Goal: Information Seeking & Learning: Learn about a topic

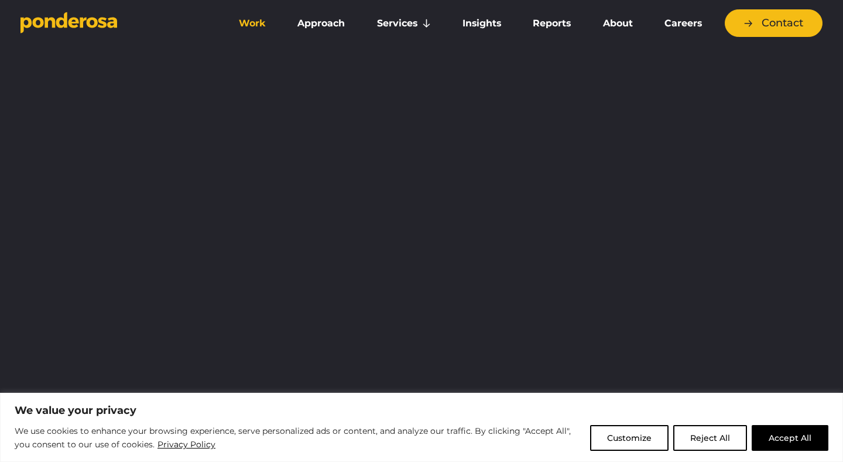
click at [247, 23] on link "Work" at bounding box center [252, 23] width 54 height 25
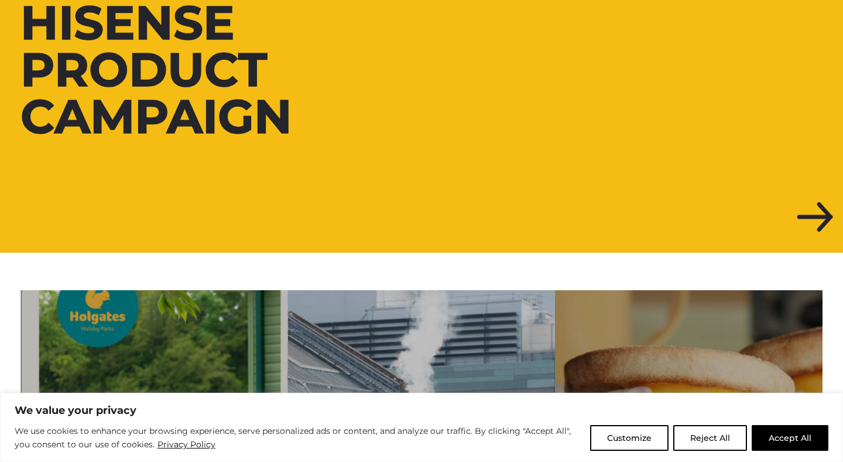
scroll to position [388, 0]
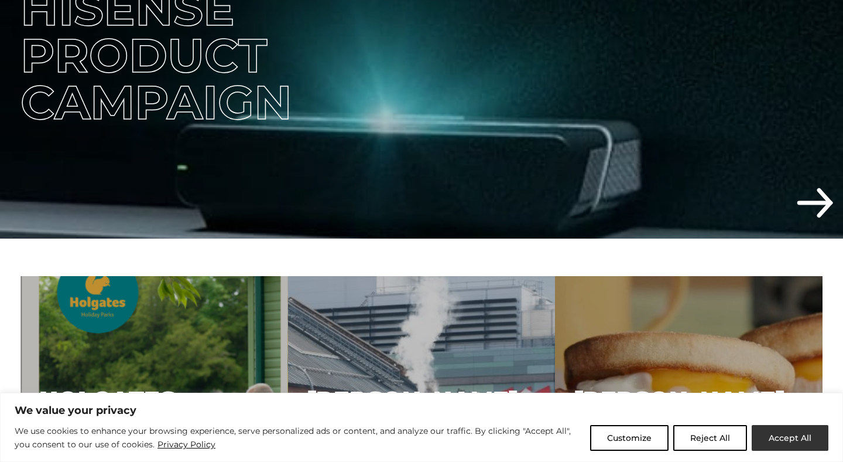
click at [800, 440] on button "Accept All" at bounding box center [790, 438] width 77 height 26
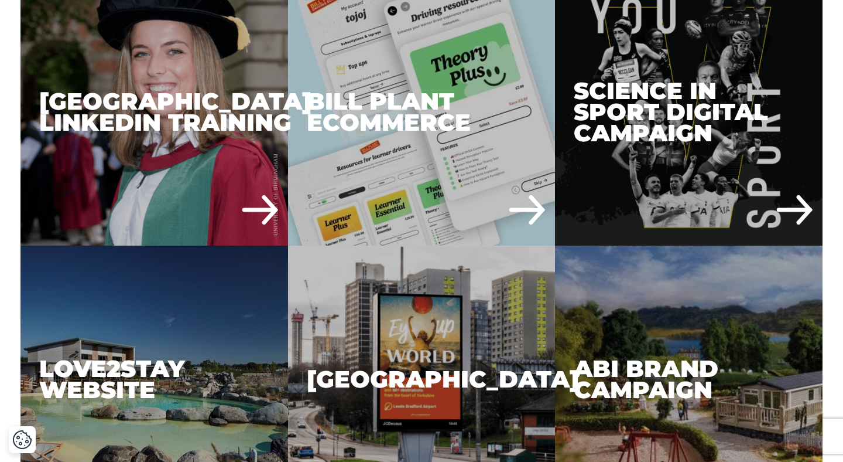
scroll to position [2259, 0]
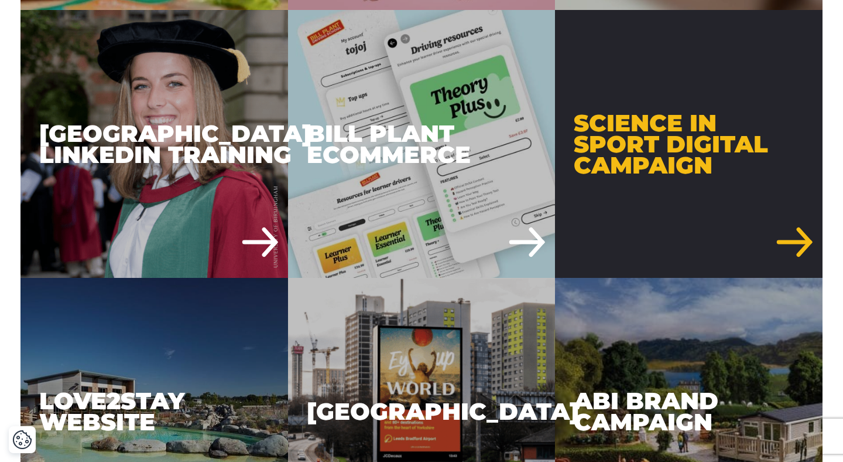
click at [633, 138] on div "Science in Sport Digital Campaign" at bounding box center [689, 144] width 268 height 268
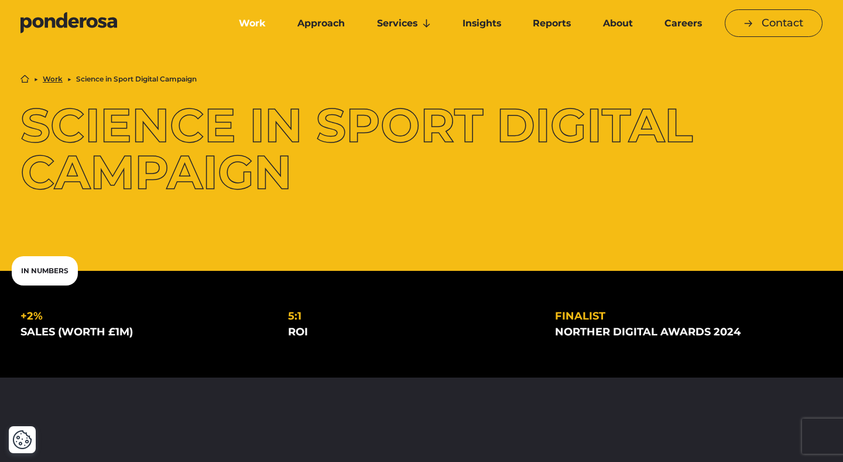
click at [258, 19] on link "Work" at bounding box center [252, 23] width 54 height 25
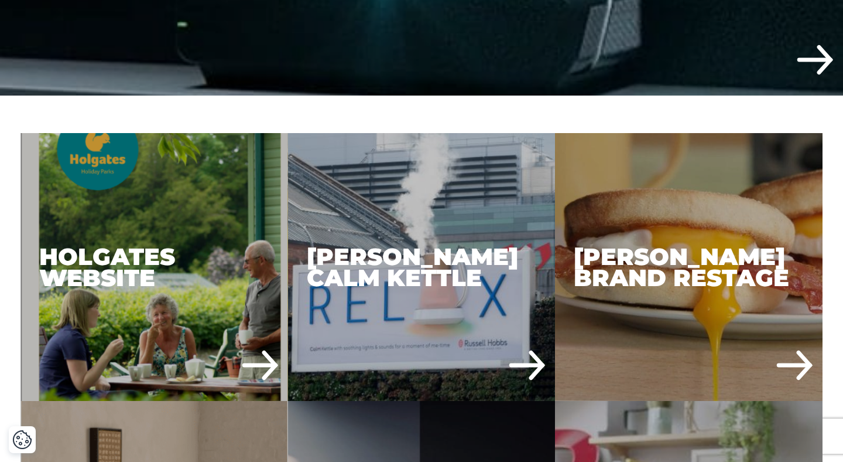
scroll to position [531, 0]
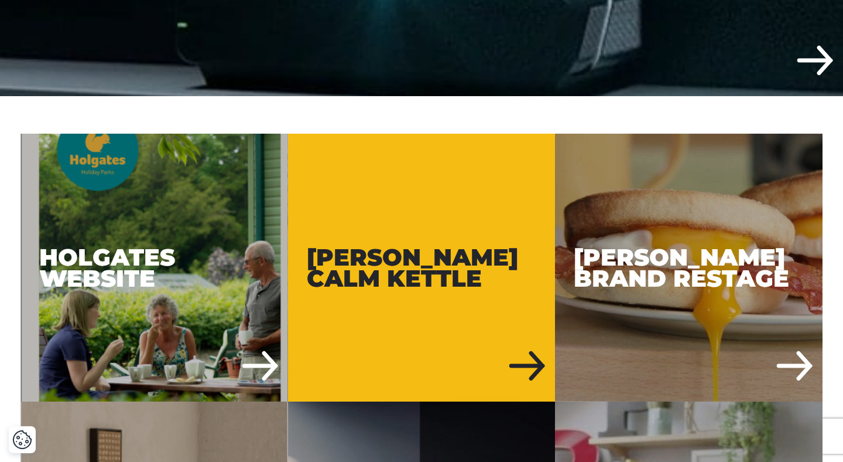
click at [434, 253] on div "Russell Hobbs Calm Kettle" at bounding box center [422, 268] width 268 height 268
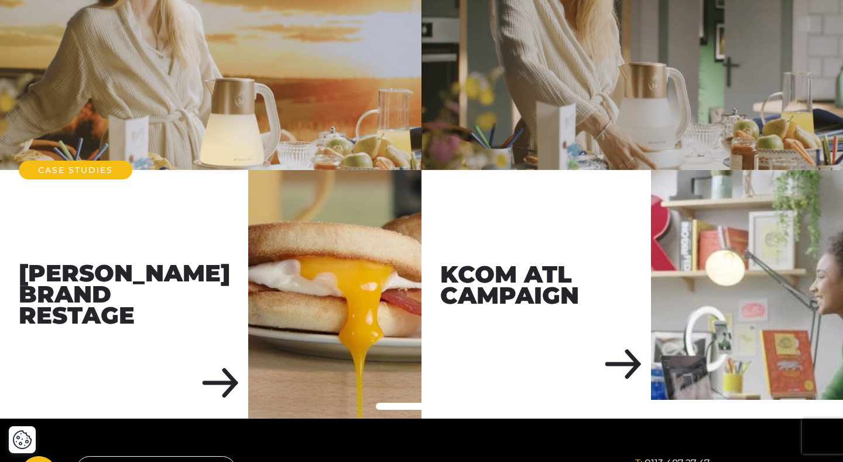
scroll to position [3479, 0]
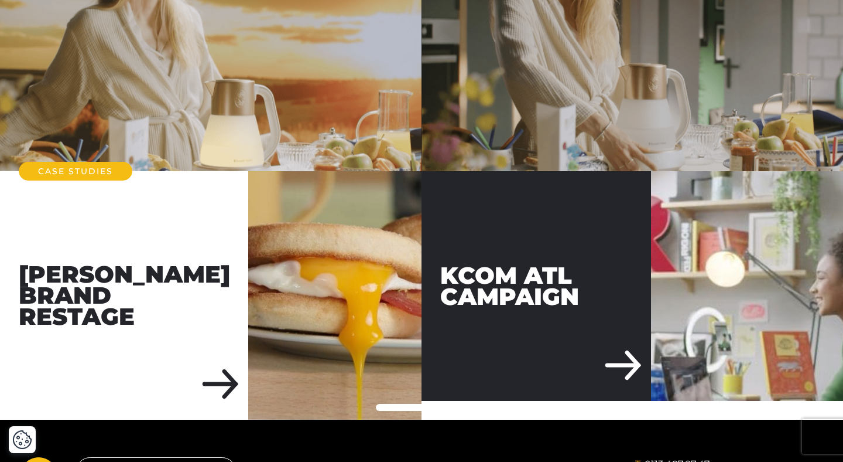
click at [594, 351] on div "KCOM ATL Campaign" at bounding box center [537, 286] width 230 height 230
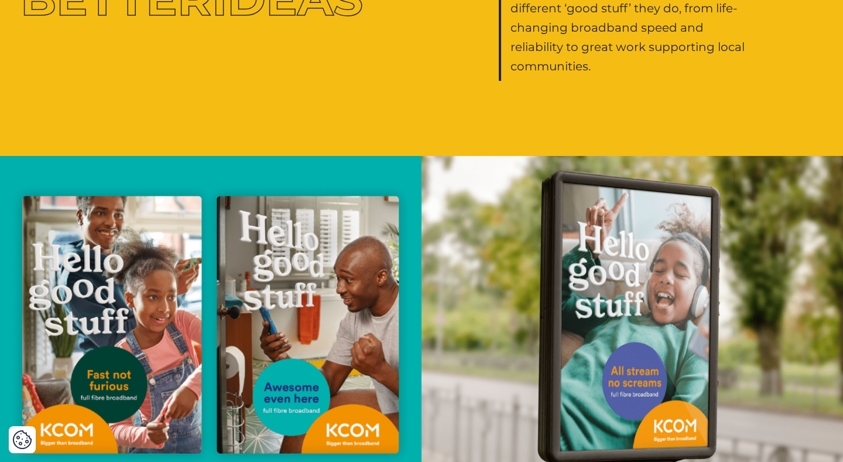
scroll to position [2378, 0]
